Goal: Book appointment/travel/reservation

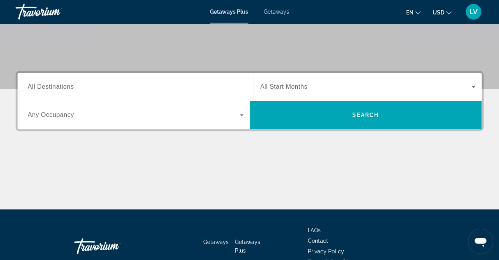
scroll to position [146, 0]
click at [310, 88] on span "Search widget" at bounding box center [366, 86] width 212 height 9
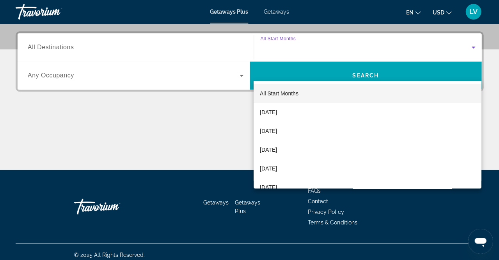
scroll to position [190, 0]
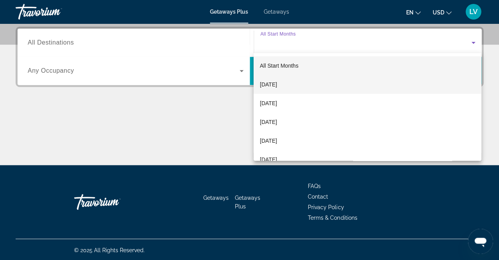
click at [277, 83] on span "[DATE]" at bounding box center [268, 84] width 17 height 9
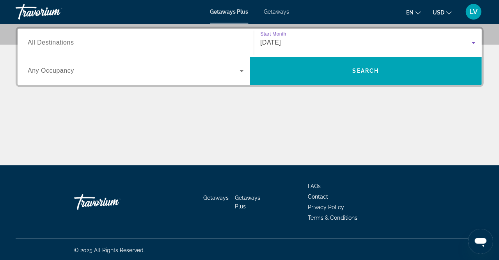
click at [56, 42] on span "All Destinations" at bounding box center [51, 42] width 46 height 7
click at [56, 42] on input "Destination All Destinations" at bounding box center [136, 42] width 216 height 9
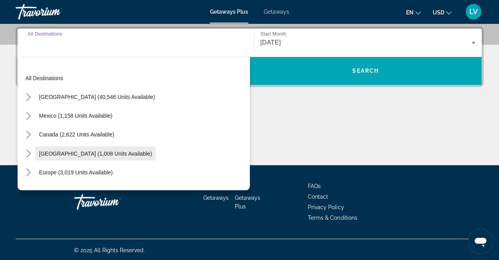
click at [71, 150] on span "[GEOGRAPHIC_DATA] (1,008 units available)" at bounding box center [95, 153] width 113 height 6
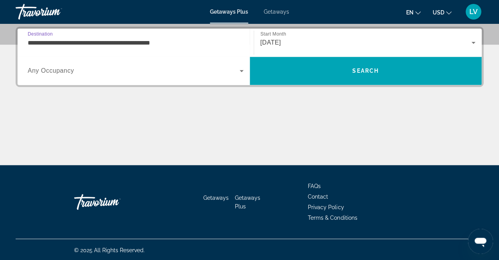
click at [94, 41] on input "**********" at bounding box center [136, 42] width 216 height 9
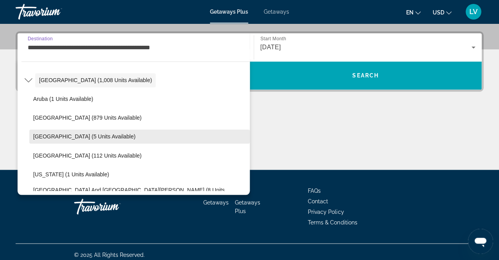
scroll to position [78, 0]
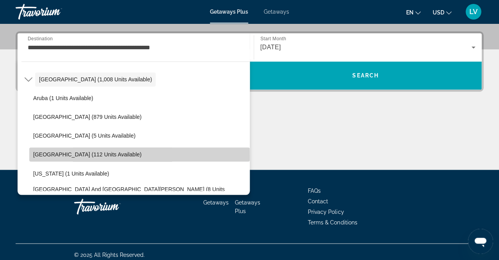
click at [62, 156] on span "[GEOGRAPHIC_DATA] (112 units available)" at bounding box center [87, 154] width 109 height 6
type input "**********"
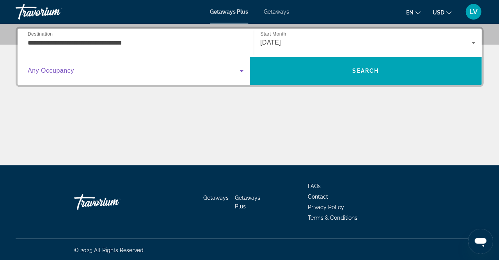
click at [240, 75] on icon "Search widget" at bounding box center [241, 70] width 9 height 9
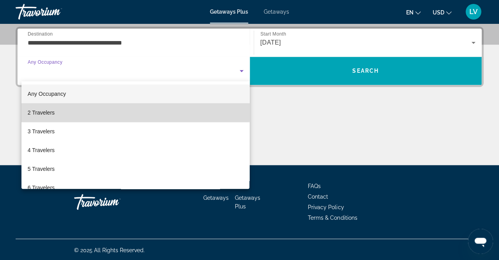
click at [62, 112] on mat-option "2 Travelers" at bounding box center [135, 112] width 228 height 19
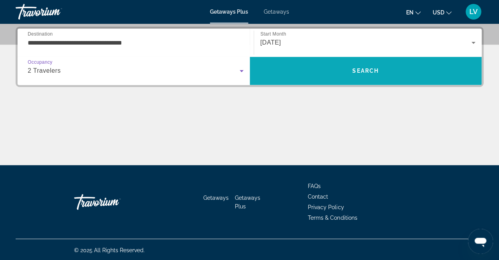
click at [366, 68] on span "Search" at bounding box center [366, 71] width 27 height 6
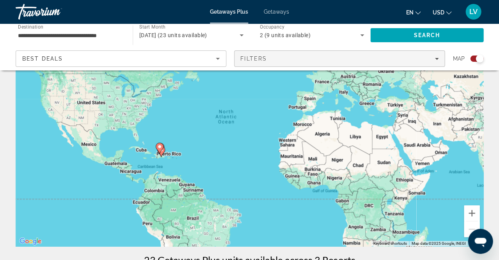
scroll to position [64, 0]
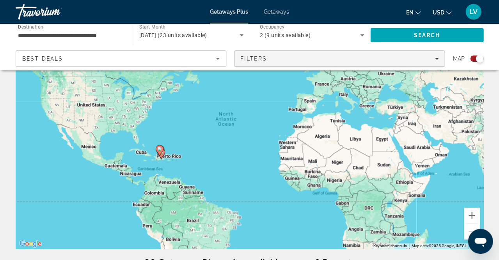
click at [336, 56] on div "Filters" at bounding box center [340, 58] width 198 height 6
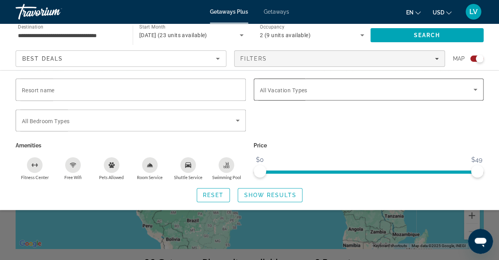
click at [305, 89] on span "All Vacation Types" at bounding box center [284, 90] width 48 height 6
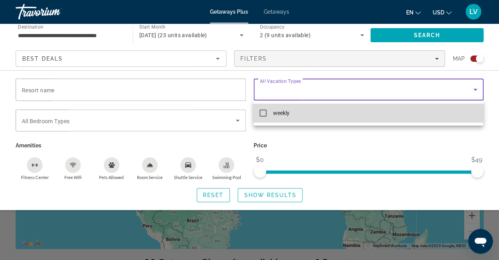
click at [263, 112] on mat-pseudo-checkbox at bounding box center [263, 112] width 7 height 7
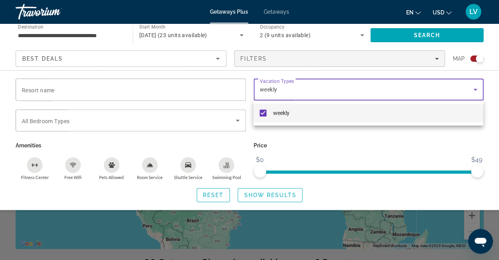
click at [238, 122] on div at bounding box center [249, 130] width 499 height 260
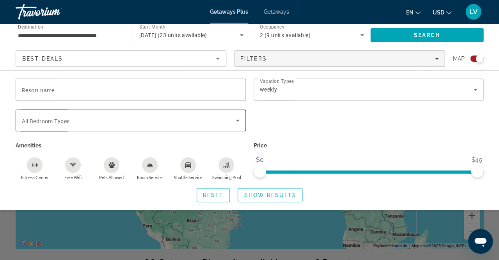
click at [239, 121] on icon "Search widget" at bounding box center [237, 120] width 9 height 9
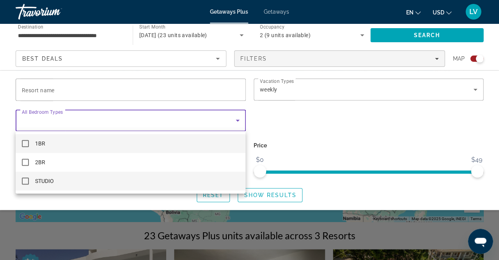
scroll to position [85, 0]
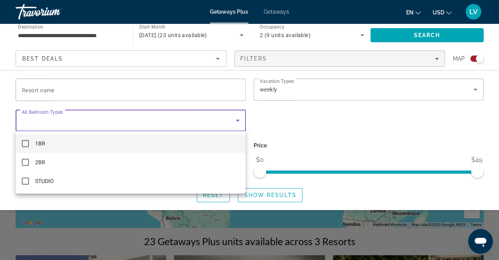
click at [216, 119] on div at bounding box center [249, 130] width 499 height 260
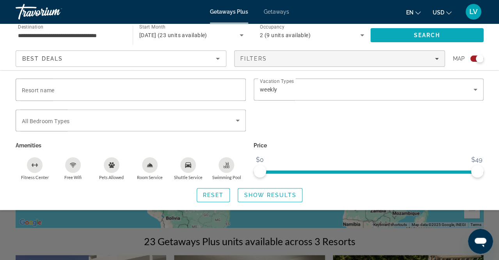
click at [447, 33] on span "Search" at bounding box center [427, 35] width 113 height 19
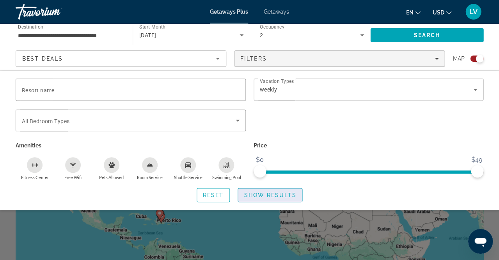
click at [271, 196] on span "Show Results" at bounding box center [270, 195] width 52 height 6
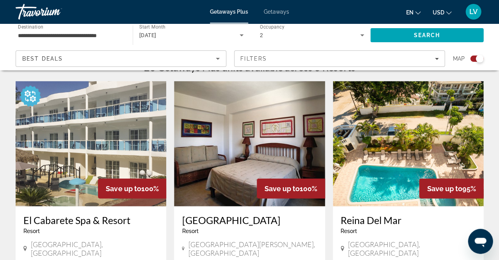
scroll to position [258, 0]
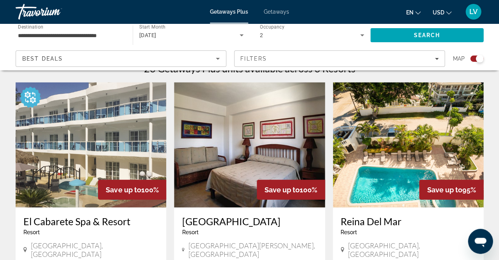
click at [374, 173] on img "Main content" at bounding box center [408, 144] width 151 height 125
